Goal: Task Accomplishment & Management: Use online tool/utility

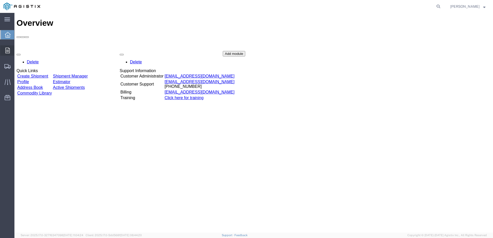
click at [6, 51] on icon at bounding box center [7, 51] width 4 height 6
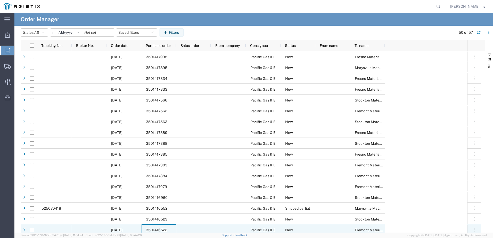
click at [150, 229] on span "3501416522" at bounding box center [156, 230] width 21 height 4
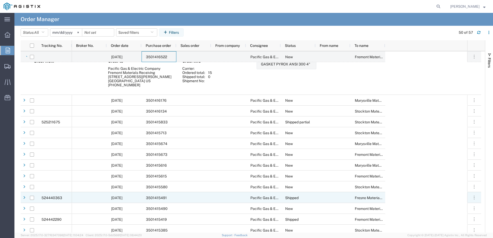
scroll to position [206, 0]
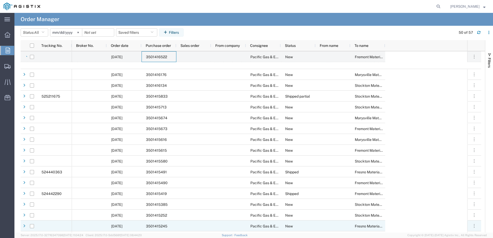
click at [146, 225] on span "3501415245" at bounding box center [156, 227] width 21 height 4
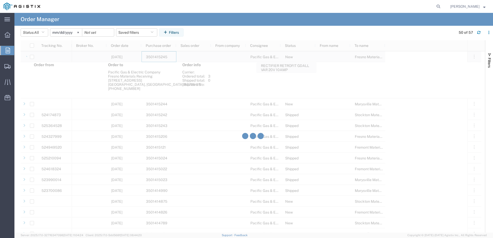
scroll to position [387, 0]
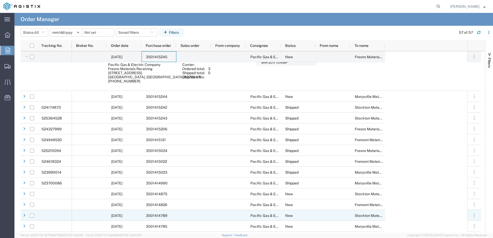
click at [150, 214] on span "3501414789" at bounding box center [156, 216] width 21 height 4
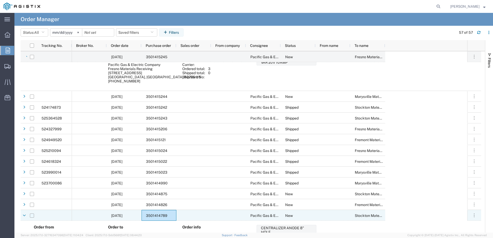
click at [32, 216] on input "Press Space to toggle row selection (unchecked)" at bounding box center [32, 216] width 4 height 4
checkbox input "true"
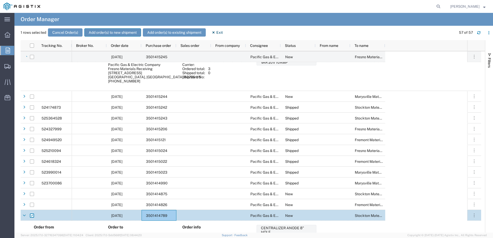
click at [100, 34] on button "Add order(s) to new shipment" at bounding box center [112, 32] width 57 height 8
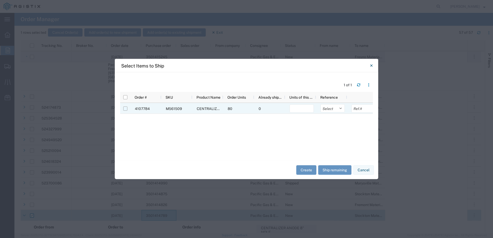
click at [125, 109] on input "Press Space to toggle row selection (unchecked)" at bounding box center [125, 109] width 4 height 4
checkbox input "true"
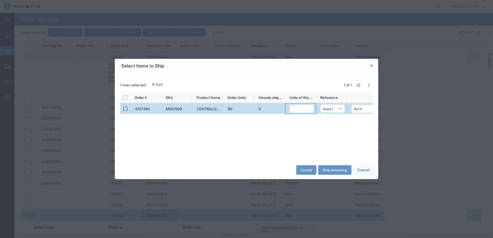
click at [302, 108] on input "number" at bounding box center [302, 109] width 24 height 8
type input "1"
click at [340, 108] on select "Select Purchase Order Delivery Number" at bounding box center [333, 109] width 24 height 8
select select "PURCHORD"
click at [321, 105] on select "Select Purchase Order Delivery Number" at bounding box center [333, 109] width 24 height 8
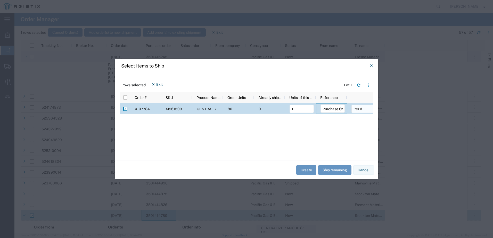
click at [359, 110] on input "text" at bounding box center [364, 109] width 24 height 8
type input "3501414789"
click at [311, 169] on button "Create" at bounding box center [307, 170] width 20 height 10
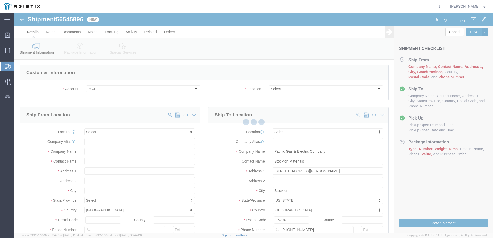
select select
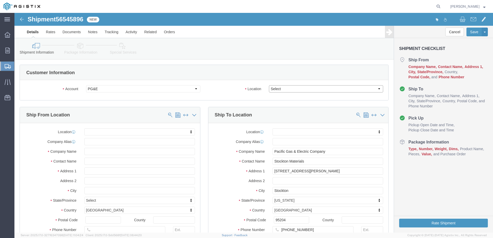
click select "Select All Others Fremont DC Fresno DC Wheatland DC"
select select "23082"
click select "Select All Others Fremont DC Fresno DC Wheatland DC"
click input "text"
type input "FARWE"
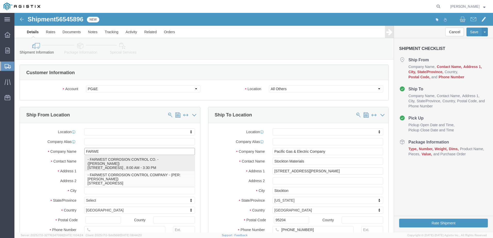
click p "- FARWEST CORROSION CONTROL CO. - (Daniel Bernal) 12029 REGENTVIEW AVENUE, DOWN…"
select select "CA"
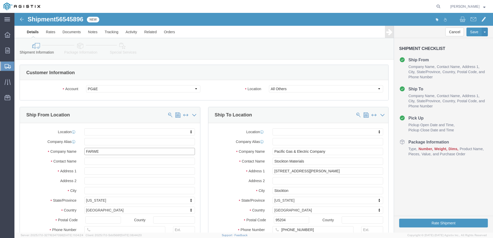
type input "FARWEST CORROSION CONTROL CO."
drag, startPoint x: 100, startPoint y: 149, endPoint x: 60, endPoint y: 146, distance: 39.8
click div
type input "S"
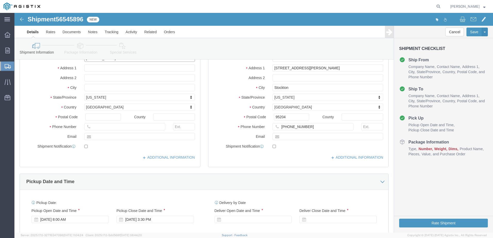
scroll to position [77, 0]
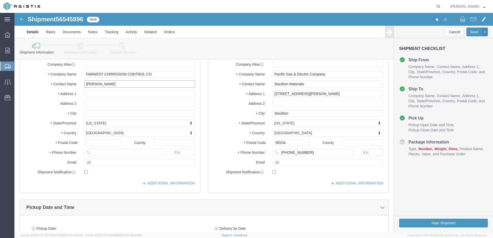
type input "DANNY PENA"
drag, startPoint x: 292, startPoint y: 71, endPoint x: 256, endPoint y: 71, distance: 35.9
click div "Stockton Materials"
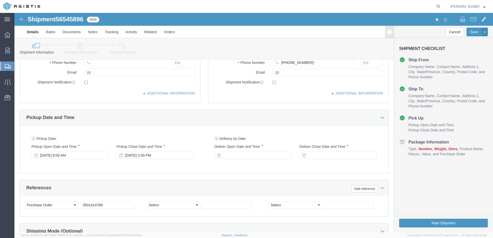
scroll to position [181, 0]
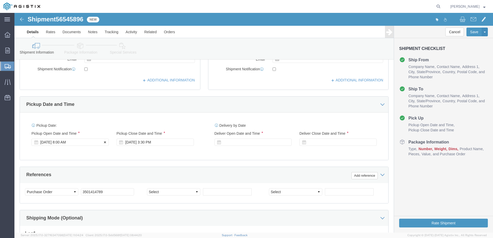
type input "ATTN: RECEIVING DEPARTMENT"
click div "Aug 19 2025 8:00 AM"
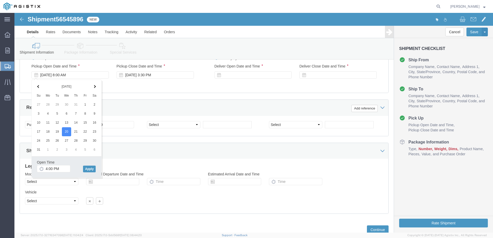
scroll to position [265, 0]
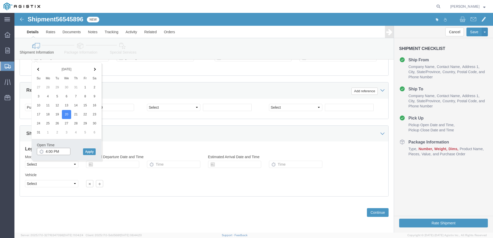
click input "4:00 PM"
click input "7:00 PM"
type input "7:00 AM"
click button "Apply"
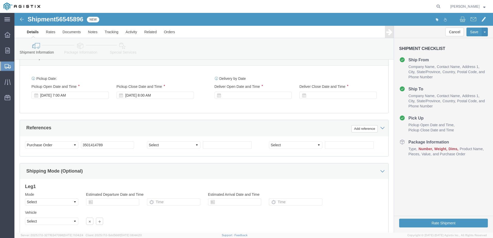
scroll to position [214, 0]
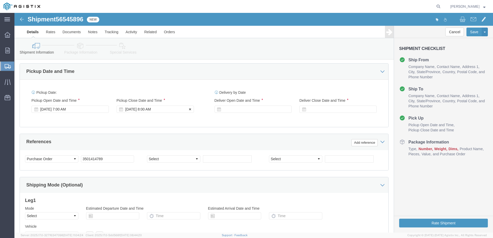
click div "Aug 20 2025 8:00 AM"
type input "3:30 PM"
click button "Apply"
click div
click input "4:30 PM"
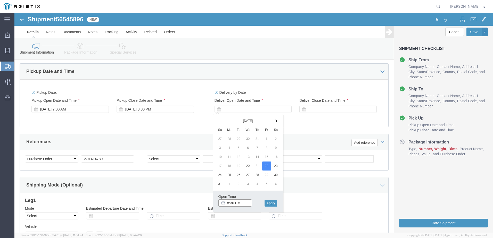
click input "8:30 PM"
type input "8:30 AM"
click button "Apply"
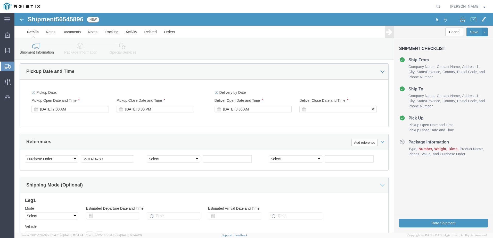
click div
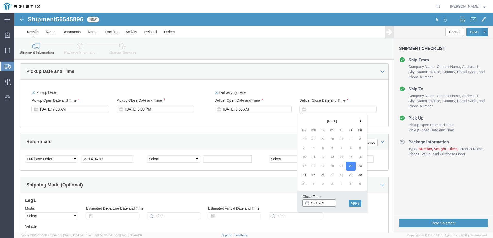
click input "9:30 AM"
click input "3:30 AM"
type input "3:30 PM"
click button "Apply"
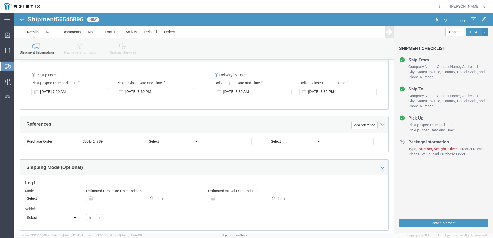
scroll to position [239, 0]
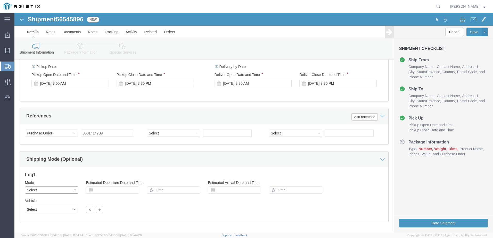
click select "Select Air Less than Truckload Multi-Leg Ocean Freight Rail Small Parcel Truckl…"
select select "LTL"
click select "Select Air Less than Truckload Multi-Leg Ocean Freight Rail Small Parcel Truckl…"
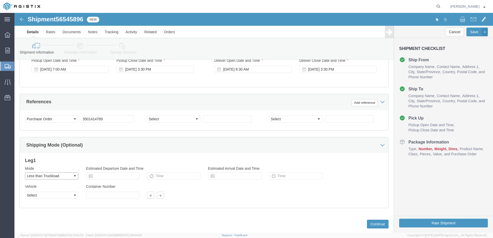
scroll to position [265, 0]
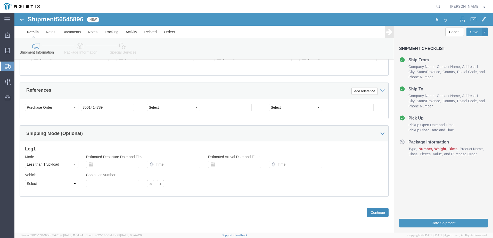
click button "Continue"
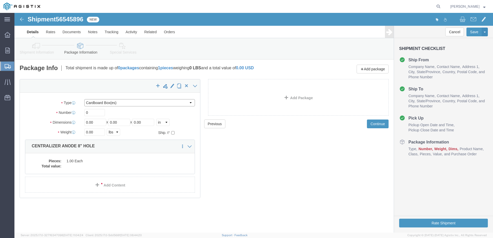
click select "Select Bulk Bundle(s) Cardboard Box(es) Carton(s) Crate(s) Drum(s) (Fiberboard)…"
select select "PSNS"
click select "Select Bulk Bundle(s) Cardboard Box(es) Carton(s) Crate(s) Drum(s) (Fiberboard)…"
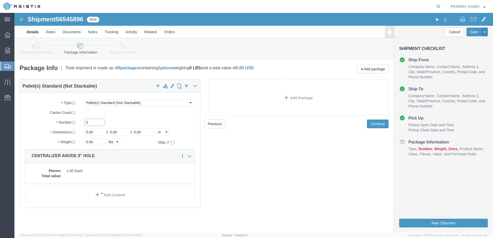
click input "0"
type input "1"
drag, startPoint x: 80, startPoint y: 120, endPoint x: 69, endPoint y: 119, distance: 10.9
click div "Length 0.00 x Width 0.00 x Height 0.00 Select cm ft in"
type input "46"
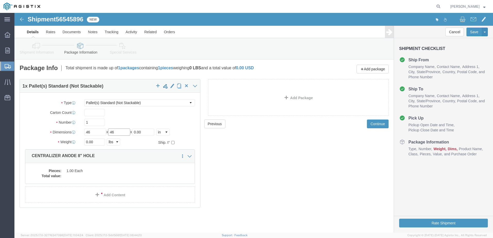
type input "46"
type input "30"
drag, startPoint x: 82, startPoint y: 129, endPoint x: 70, endPoint y: 129, distance: 11.6
click input "0.00"
type input "172"
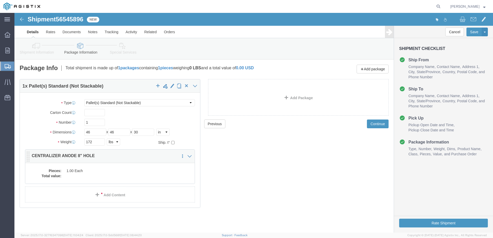
click dd "1.00 Each"
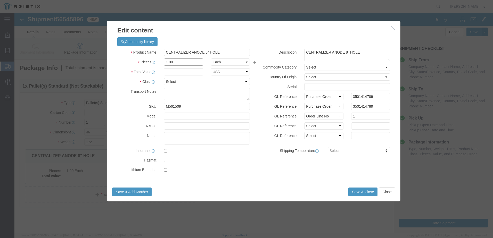
drag, startPoint x: 159, startPoint y: 49, endPoint x: 149, endPoint y: 50, distance: 10.4
click div "1.00"
type input "80"
click input "text"
type input "1920"
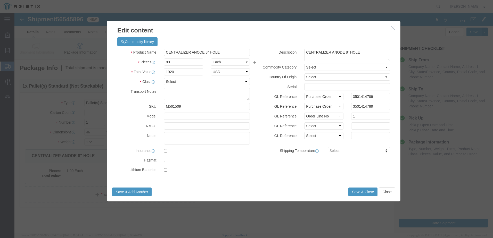
click div "GL Reference Select Account Type Activity ID Airline Appointment Number ASN Bat…"
click select "Select 50 55 60 65 70 85 92.5 100 125 175 250 300 400"
select select "70"
click select "Select 50 55 60 65 70 85 92.5 100 125 175 250 300 400"
click button "Save & Close"
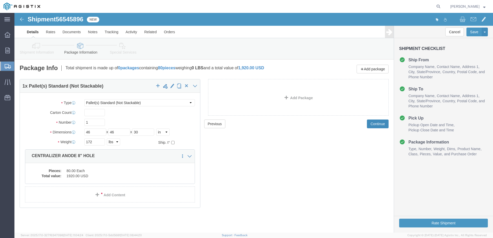
click button "Continue"
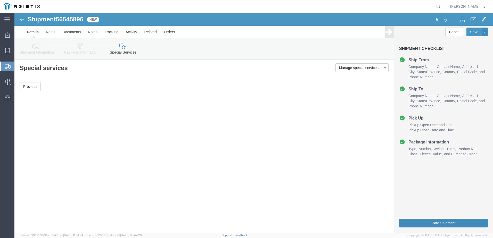
click button "Rate Shipment"
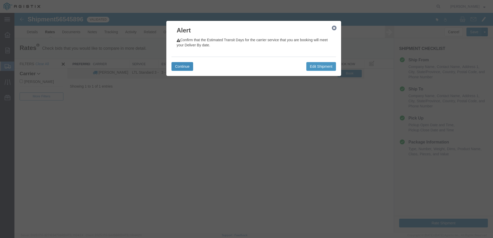
click at [190, 65] on button "Continue" at bounding box center [183, 66] width 22 height 9
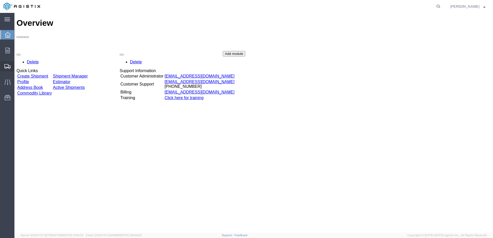
click at [11, 67] on div at bounding box center [7, 66] width 14 height 10
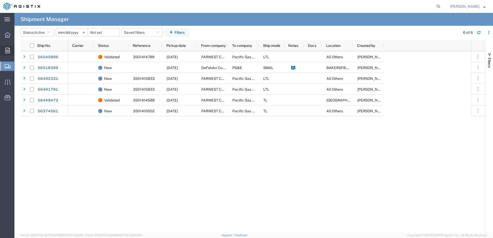
click at [7, 53] on icon at bounding box center [7, 51] width 4 height 6
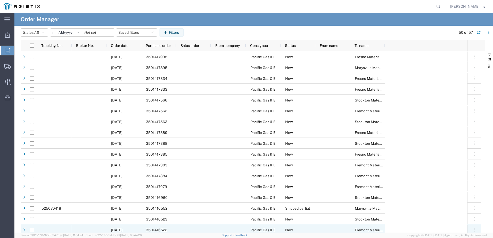
click at [161, 229] on span "3501416522" at bounding box center [156, 230] width 21 height 4
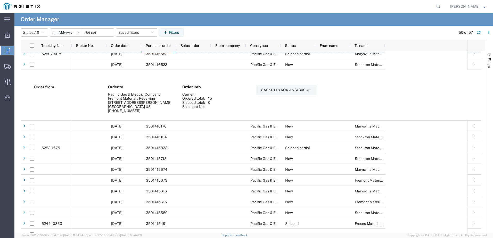
scroll to position [232, 0]
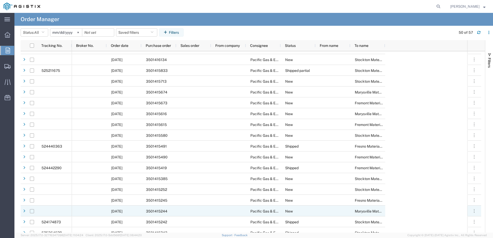
click at [33, 213] on input "Press Space to toggle row selection (unchecked)" at bounding box center [32, 212] width 4 height 4
checkbox input "true"
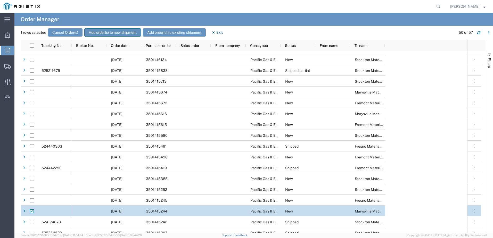
click at [99, 33] on button "Add order(s) to new shipment" at bounding box center [112, 32] width 57 height 8
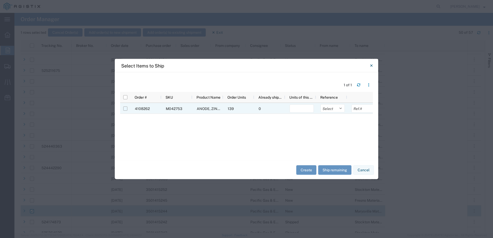
click at [126, 109] on input "Press Space to toggle row selection (unchecked)" at bounding box center [125, 109] width 4 height 4
checkbox input "true"
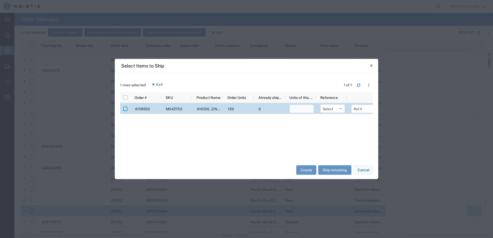
click at [297, 110] on input "number" at bounding box center [302, 109] width 24 height 8
type input "1"
click at [340, 109] on select "Select Purchase Order Delivery Number" at bounding box center [333, 109] width 24 height 8
select select "PURCHORD"
click at [321, 105] on select "Select Purchase Order Delivery Number" at bounding box center [333, 109] width 24 height 8
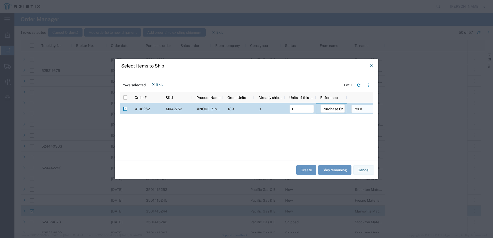
click at [359, 110] on input "text" at bounding box center [364, 109] width 24 height 8
type input "3501415244"
click at [308, 169] on button "Create" at bounding box center [307, 170] width 20 height 10
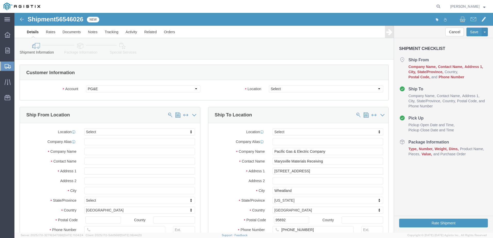
select select
click select "Select All Others Fremont DC Fresno DC Wheatland DC"
select select "19996"
click select "Select All Others Fremont DC Fresno DC Wheatland DC"
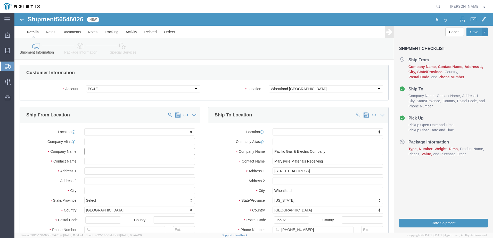
click input "text"
type input "FARWES"
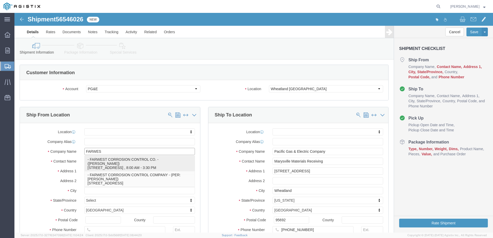
click p "- FARWEST CORROSION CONTROL CO. - (Daniel Bernal) 12029 REGENTVIEW AVENUE, DOWN…"
select select "CA"
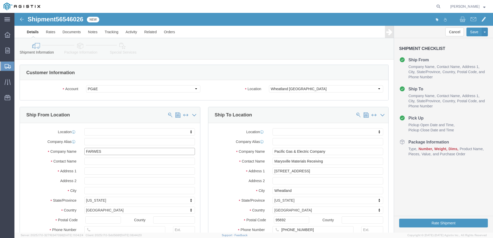
type input "FARWEST CORROSION CONTROL CO."
drag, startPoint x: 101, startPoint y: 148, endPoint x: 71, endPoint y: 149, distance: 30.2
click input "text"
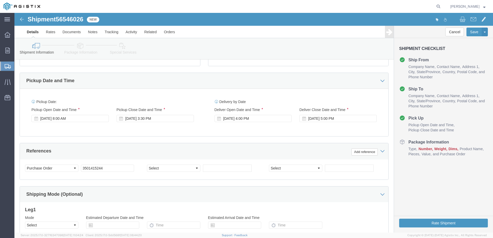
scroll to position [206, 0]
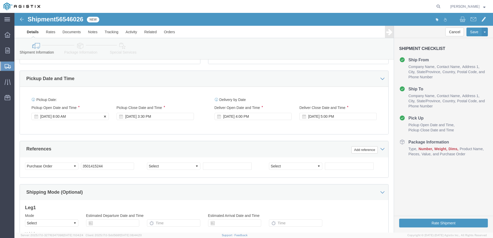
type input "DANNY PENA"
click div "Aug 19 2025 8:00 AM"
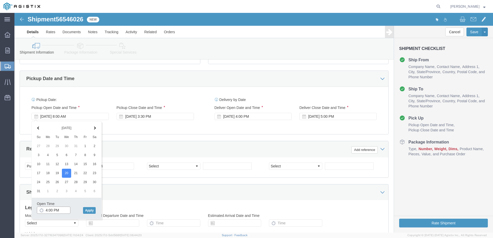
click input "4:00 PM"
click input "7:00 PM"
type input "7:00 AM"
click button "Apply"
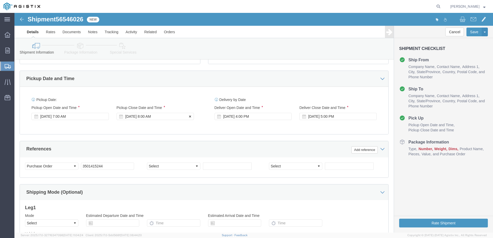
click div "Aug 20 2025 8:00 AM"
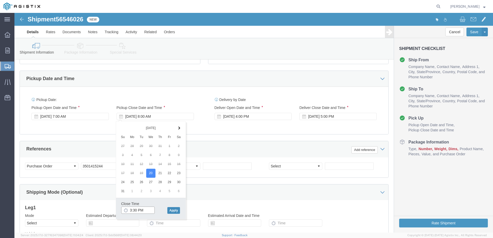
type input "3:30 PM"
click button "Apply"
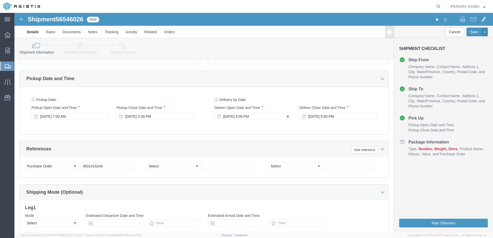
click div "Sep 02 2025 4:00 PM"
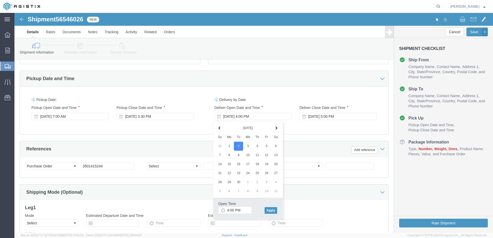
click span
click input "4:00 PM"
click input "8:00 PM"
type input "8:00 AM"
click button "Apply"
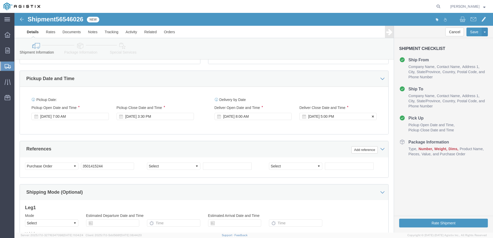
click div "Sep 02 2025 5:00 PM"
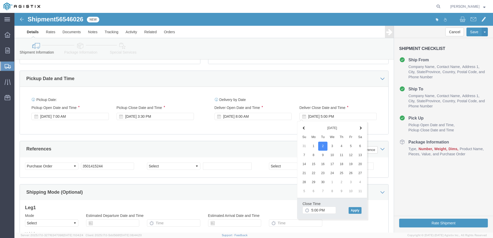
click span
click input "5:00 PM"
type input "3:00 PM"
click button "Apply"
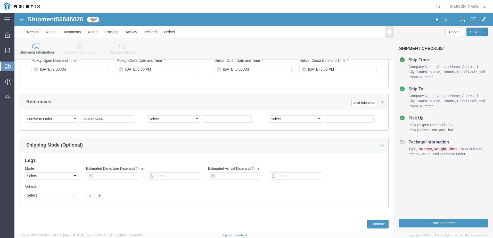
scroll to position [265, 0]
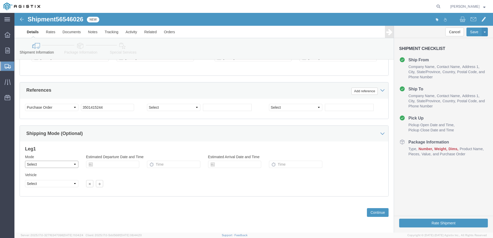
click select "Select Air Less than Truckload Multi-Leg Ocean Freight Rail Small Parcel Truckl…"
select select "LTL"
click select "Select Air Less than Truckload Multi-Leg Ocean Freight Rail Small Parcel Truckl…"
click button "Continue"
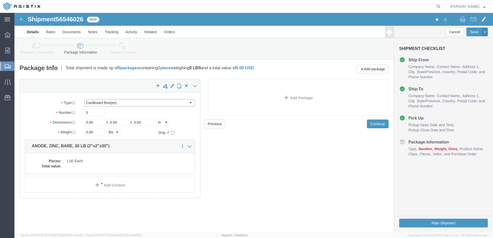
click select "Select Bulk Bundle(s) Cardboard Box(es) Carton(s) Crate(s) Drum(s) (Fiberboard)…"
select select "PSNS"
click select "Select Bulk Bundle(s) Cardboard Box(es) Carton(s) Crate(s) Drum(s) (Fiberboard)…"
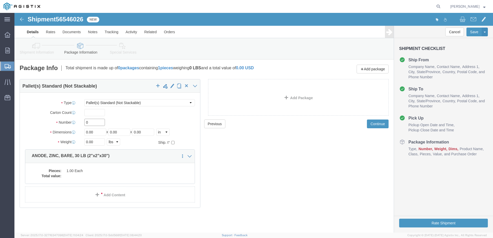
click input "0"
drag, startPoint x: 77, startPoint y: 110, endPoint x: 68, endPoint y: 110, distance: 8.8
click div "0"
type input "1"
drag, startPoint x: 79, startPoint y: 119, endPoint x: 68, endPoint y: 121, distance: 11.8
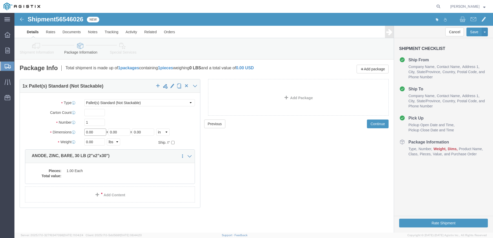
click div "Length 0.00 x Width 0.00 x Height 0.00 Select cm ft in"
type input "46"
type input "25"
drag, startPoint x: 80, startPoint y: 128, endPoint x: 68, endPoint y: 130, distance: 12.0
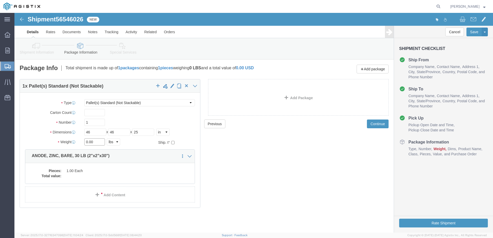
click div "0.00 Select kgs lbs"
drag, startPoint x: 74, startPoint y: 109, endPoint x: 68, endPoint y: 109, distance: 6.2
click div "1"
type input "2"
drag, startPoint x: 83, startPoint y: 128, endPoint x: 68, endPoint y: 132, distance: 15.4
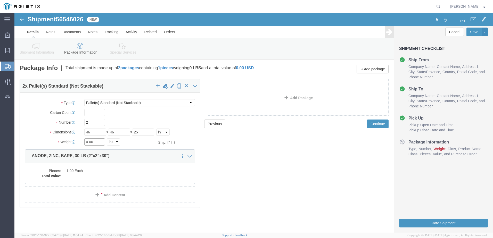
click div "0.00 Select kgs lbs"
type input "4350"
click dd "1.00 Each"
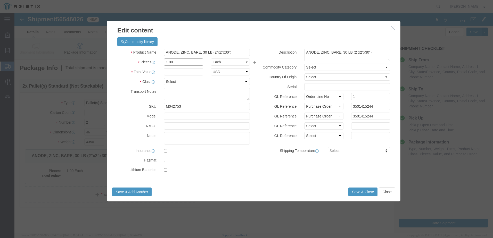
drag, startPoint x: 161, startPoint y: 48, endPoint x: 147, endPoint y: 49, distance: 14.5
click div "1.00"
type input "139"
click input "text"
type input "17,375"
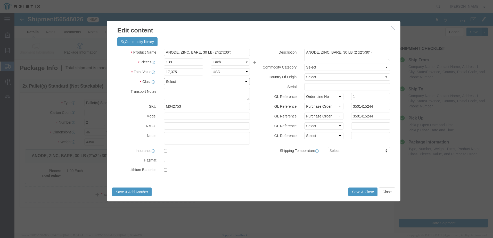
click select "Select 50 55 60 65 70 85 92.5 100 125 175 250 300 400"
select select "55"
click select "Select 50 55 60 65 70 85 92.5 100 125 175 250 300 400"
click button "Save & Close"
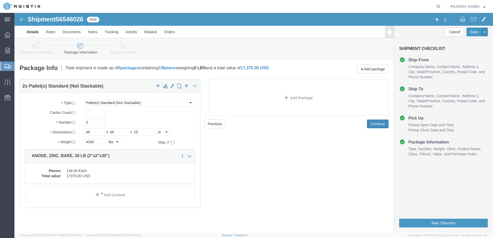
click button "Continue"
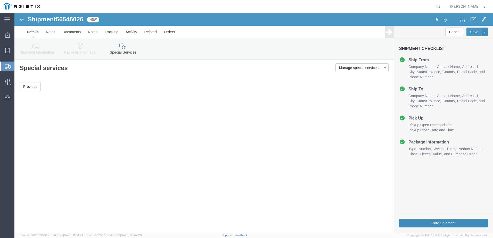
click button "Rate Shipment"
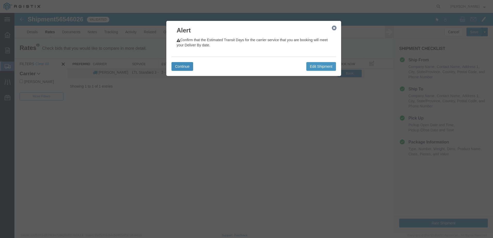
click at [183, 65] on button "Continue" at bounding box center [183, 66] width 22 height 9
